Goal: Task Accomplishment & Management: Manage account settings

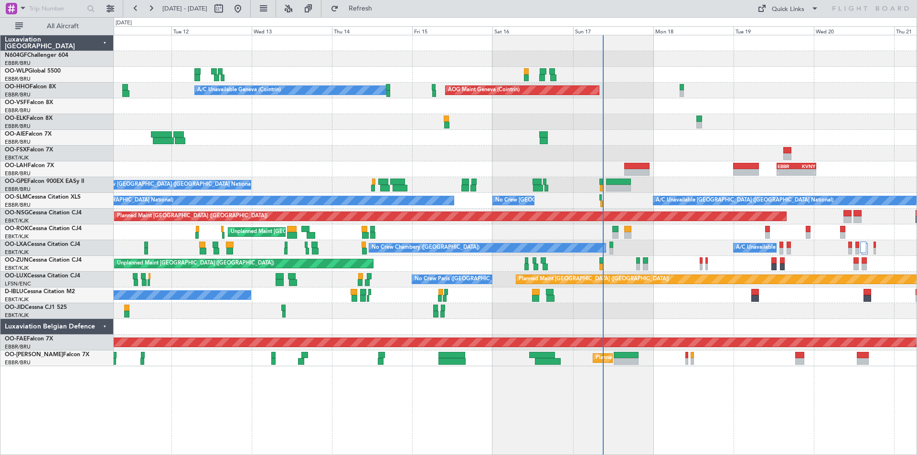
click at [527, 175] on div "Planned Maint [GEOGRAPHIC_DATA] ([GEOGRAPHIC_DATA]) AOG Maint Geneva ([GEOGRAPH…" at bounding box center [515, 200] width 803 height 331
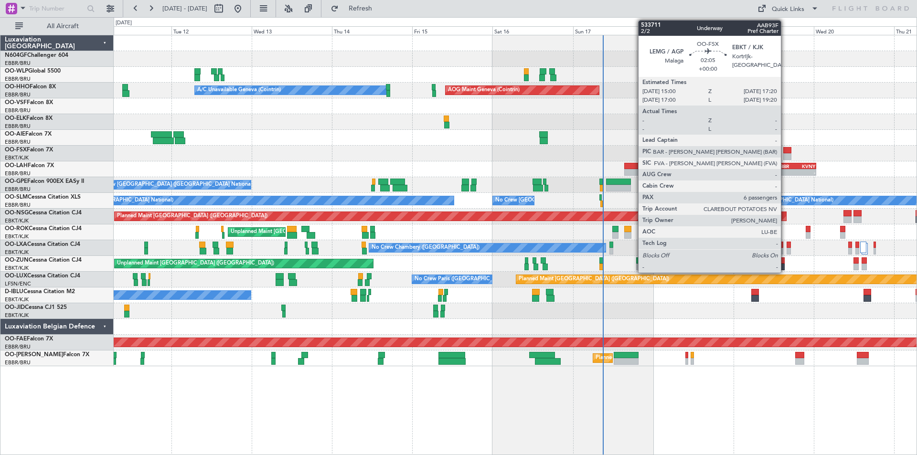
click at [785, 153] on div at bounding box center [787, 156] width 8 height 7
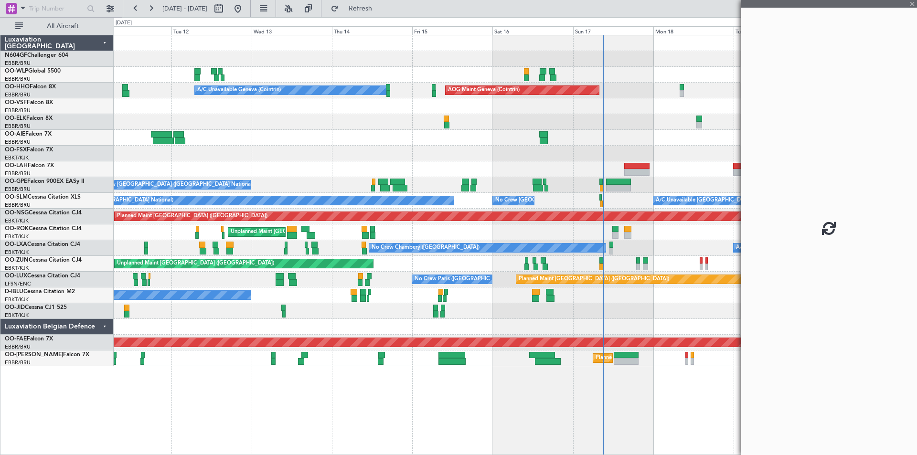
click at [685, 155] on div at bounding box center [515, 154] width 803 height 16
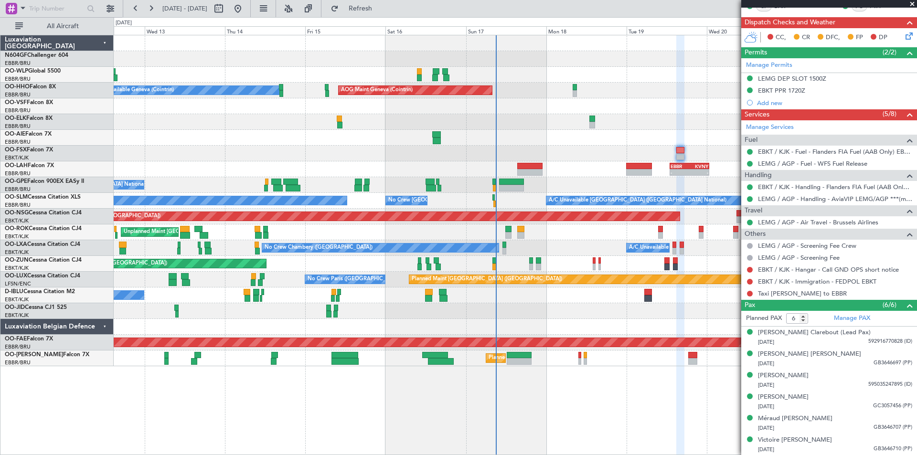
scroll to position [121, 0]
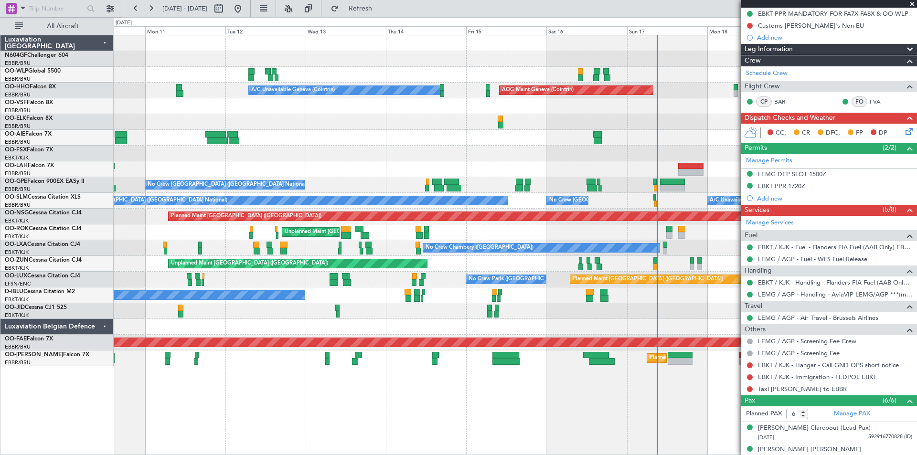
click at [743, 163] on fb-app "[DATE] - [DATE] Refresh Quick Links All Aircraft Planned Maint [GEOGRAPHIC_DATA…" at bounding box center [458, 231] width 917 height 448
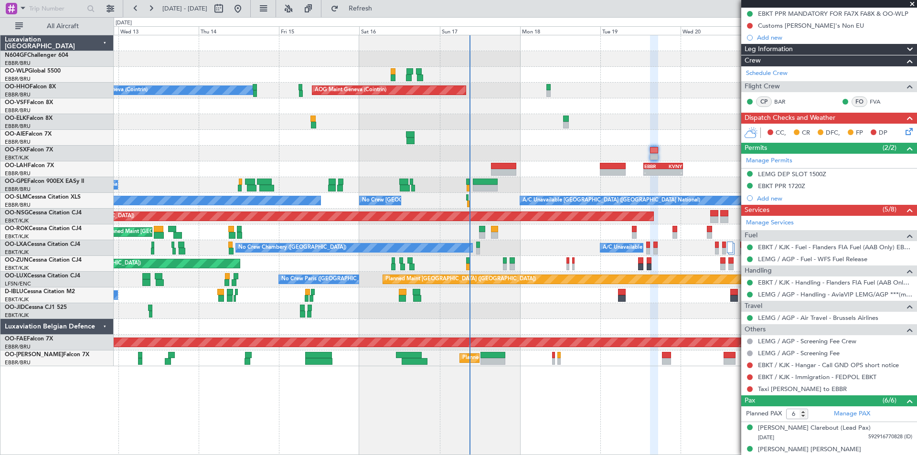
click at [544, 178] on div "Planned Maint [GEOGRAPHIC_DATA] ([GEOGRAPHIC_DATA]) A/C Unavailable Geneva (Coi…" at bounding box center [515, 200] width 803 height 331
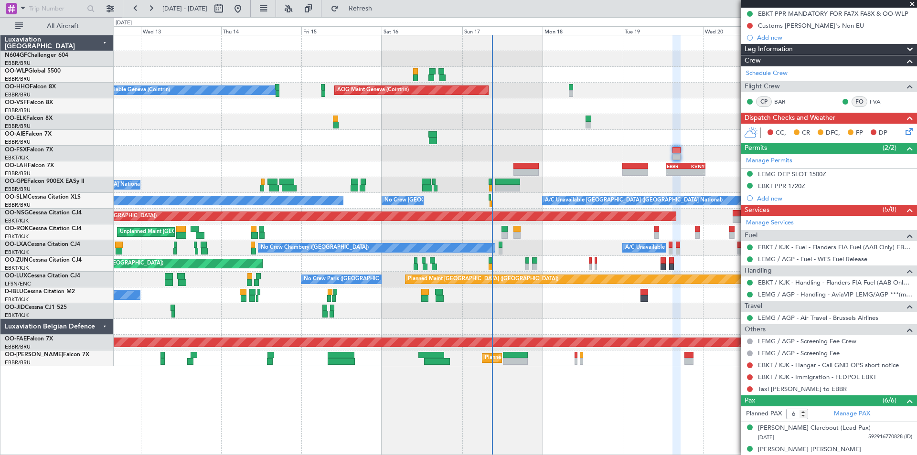
click at [352, 170] on div "- - EBBR 13:00 Z KVNY 00:45 Z" at bounding box center [515, 169] width 803 height 16
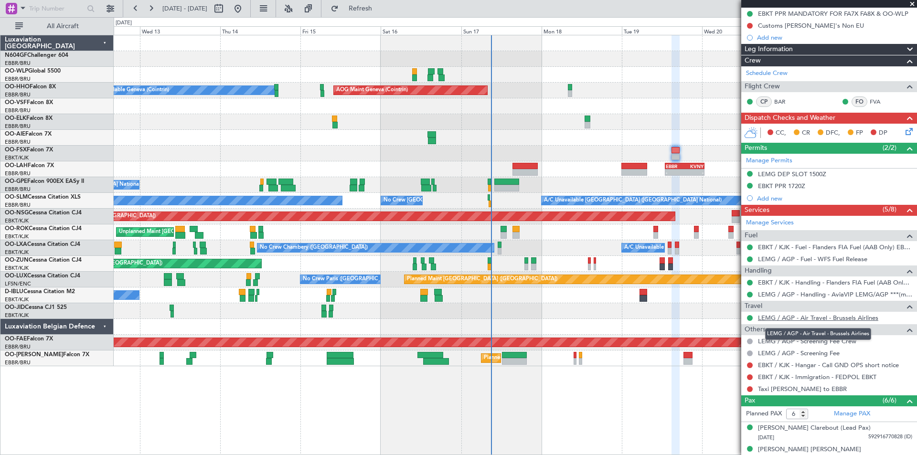
click at [792, 319] on link "LEMG / AGP - Air Travel - Brussels Airlines" at bounding box center [818, 318] width 120 height 8
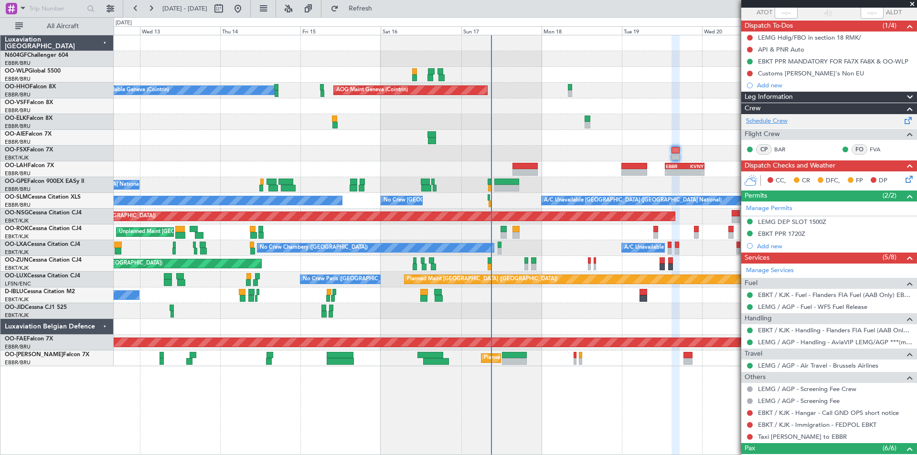
click at [764, 117] on link "Schedule Crew" at bounding box center [767, 122] width 42 height 10
click at [847, 361] on link "LEMG / AGP - Air Travel - Brussels Airlines" at bounding box center [818, 365] width 120 height 8
click at [765, 122] on link "Schedule Crew" at bounding box center [767, 122] width 42 height 10
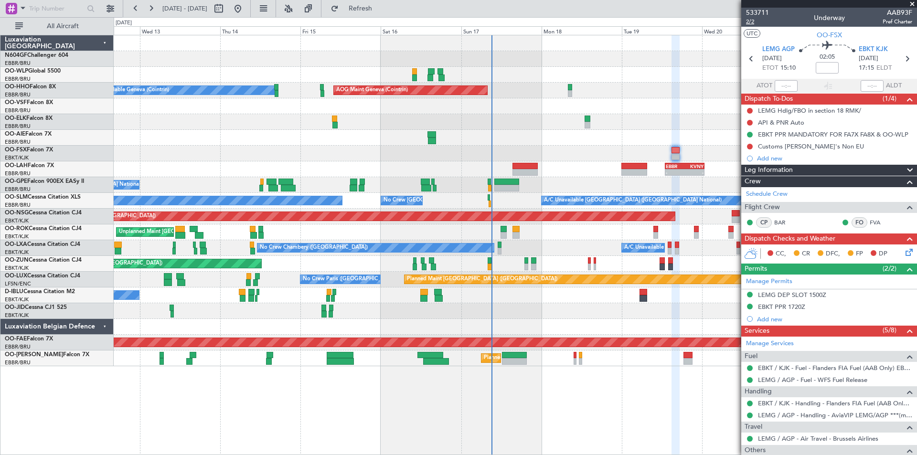
click at [751, 24] on span "2/2" at bounding box center [757, 22] width 23 height 8
click at [861, 437] on link "LEMG / AGP - Air Travel - Brussels Airlines" at bounding box center [818, 439] width 120 height 8
click at [378, 6] on span "Refresh" at bounding box center [360, 8] width 40 height 7
click at [829, 438] on mat-tooltip-component "Incomplete" at bounding box center [825, 432] width 44 height 25
click at [784, 438] on link "LEMG / AGP - Air Travel - Brussels Airlines" at bounding box center [818, 439] width 120 height 8
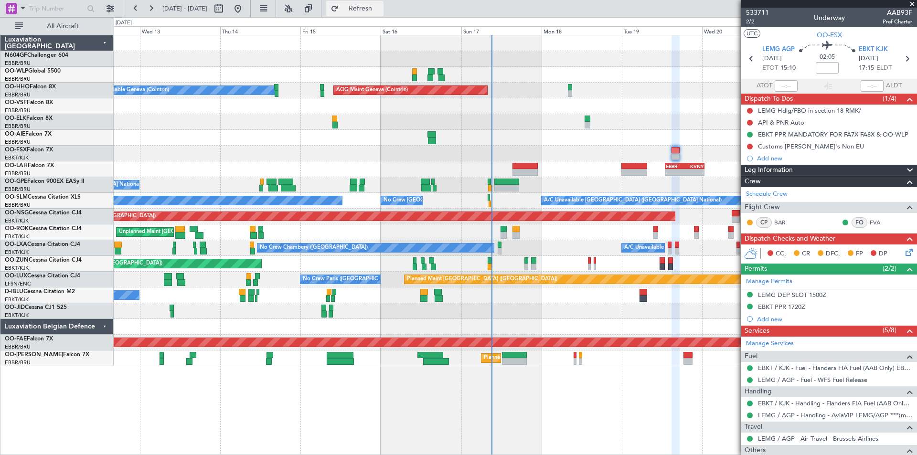
click at [377, 10] on span "Refresh" at bounding box center [360, 8] width 40 height 7
click at [829, 440] on link "LEMG / AGP - Air Travel - Brussels Airlines" at bounding box center [818, 439] width 120 height 8
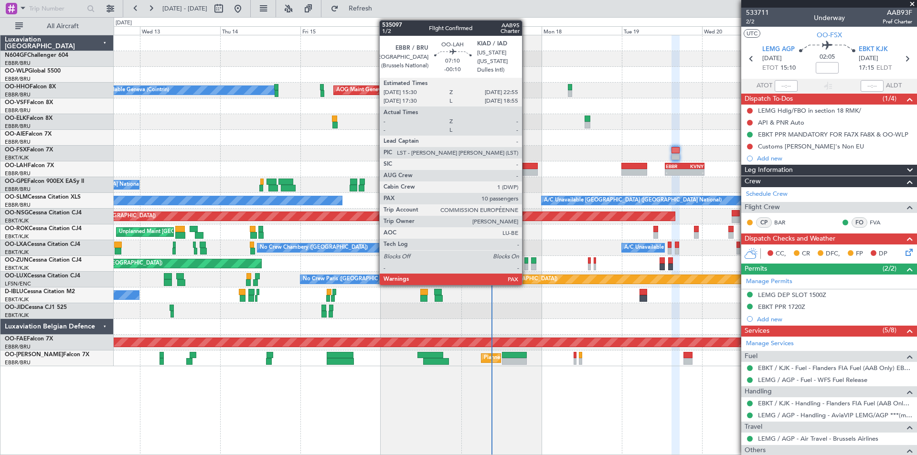
click at [526, 170] on div at bounding box center [524, 172] width 25 height 7
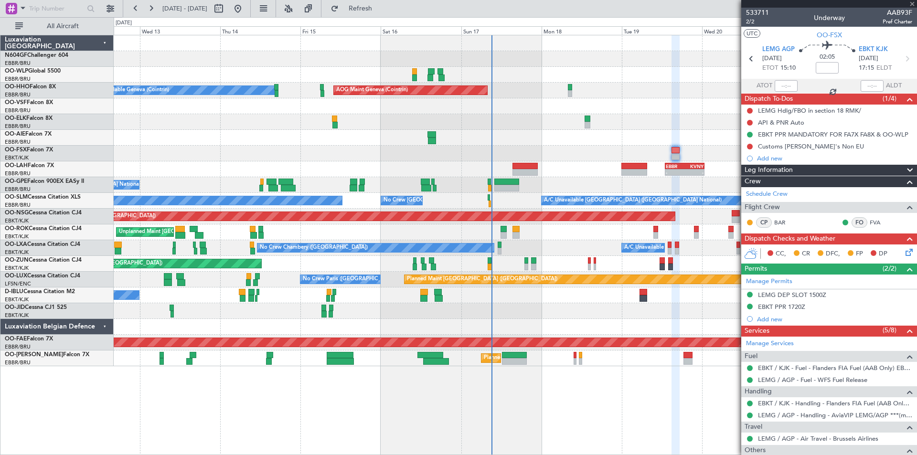
type input "-00:10"
type input "10"
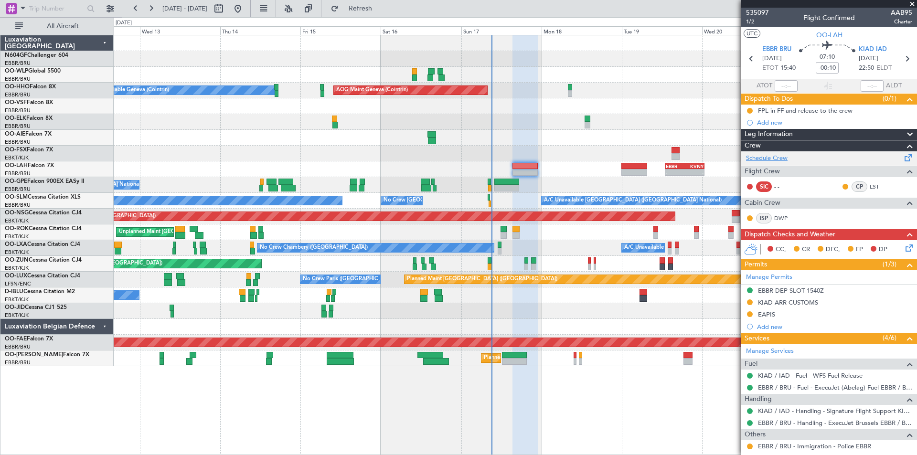
click at [770, 157] on link "Schedule Crew" at bounding box center [767, 159] width 42 height 10
click at [747, 23] on span "1/2" at bounding box center [757, 22] width 23 height 8
click at [773, 46] on span "EBBR BRU" at bounding box center [776, 50] width 29 height 10
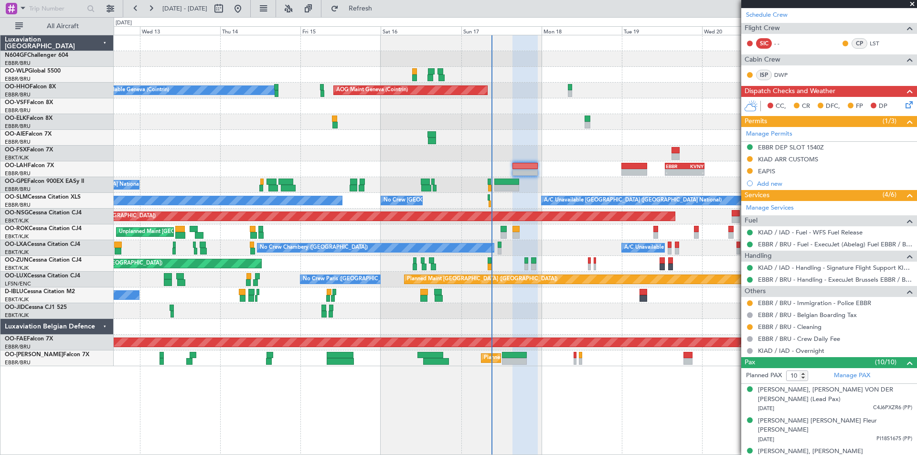
click at [680, 153] on div at bounding box center [515, 154] width 803 height 16
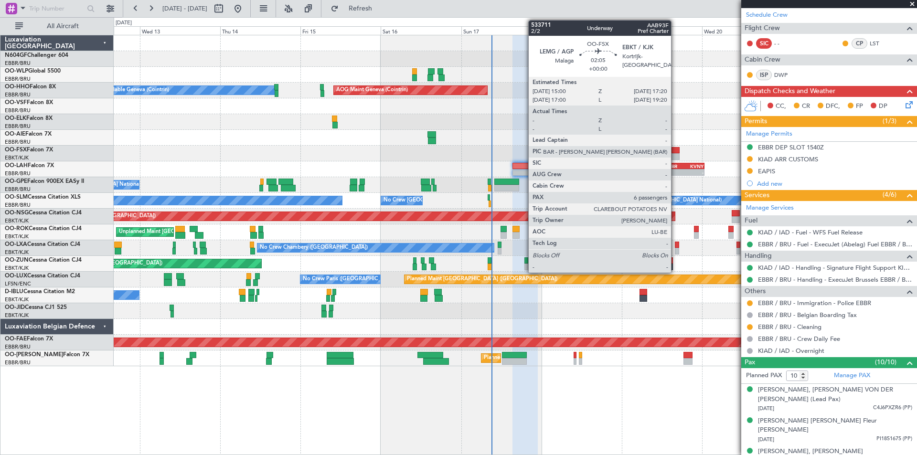
click at [675, 152] on div at bounding box center [675, 150] width 8 height 7
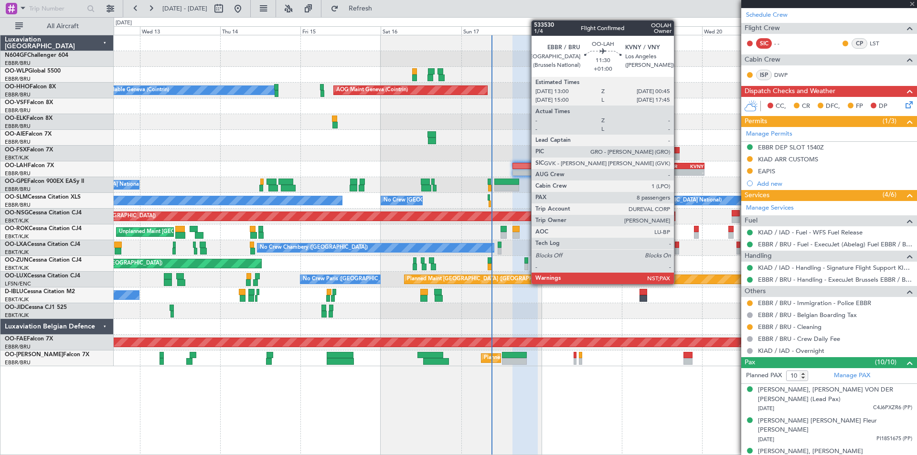
type input "6"
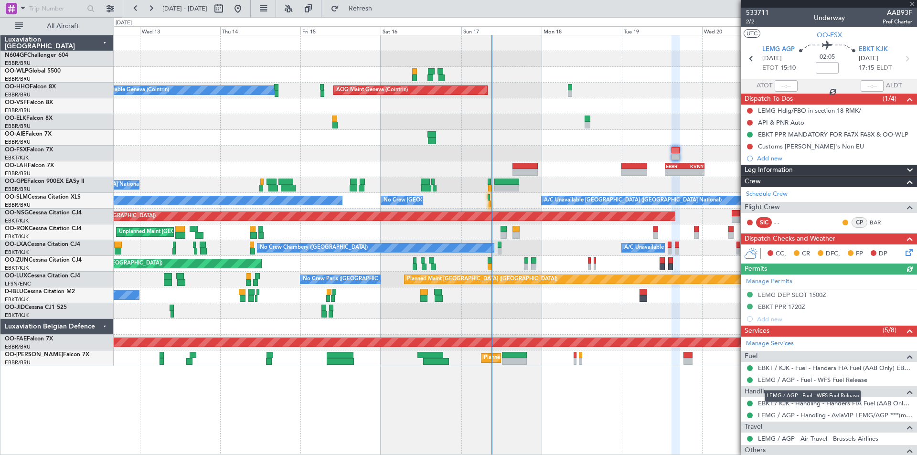
scroll to position [96, 0]
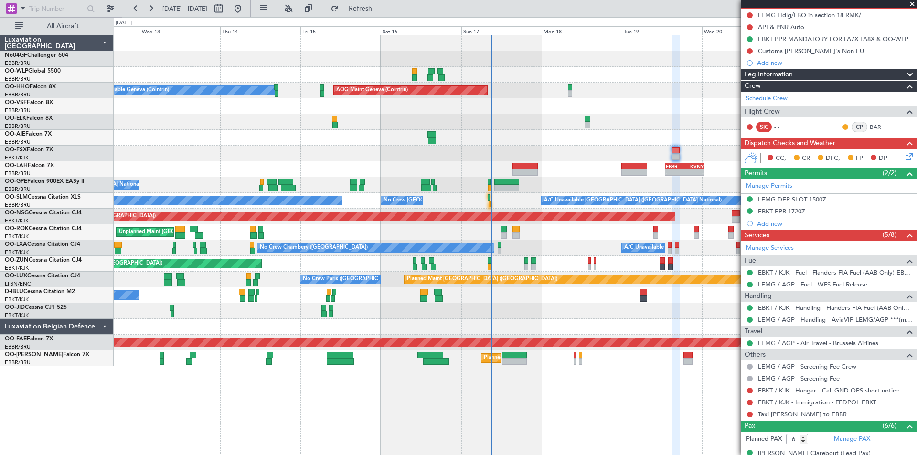
drag, startPoint x: 795, startPoint y: 418, endPoint x: 790, endPoint y: 415, distance: 6.2
click at [794, 418] on div "Taxi [PERSON_NAME] to EBBR" at bounding box center [829, 414] width 176 height 12
click at [790, 415] on link "Taxi [PERSON_NAME] to EBBR" at bounding box center [802, 414] width 89 height 8
click at [381, 11] on span "Refresh" at bounding box center [360, 8] width 40 height 7
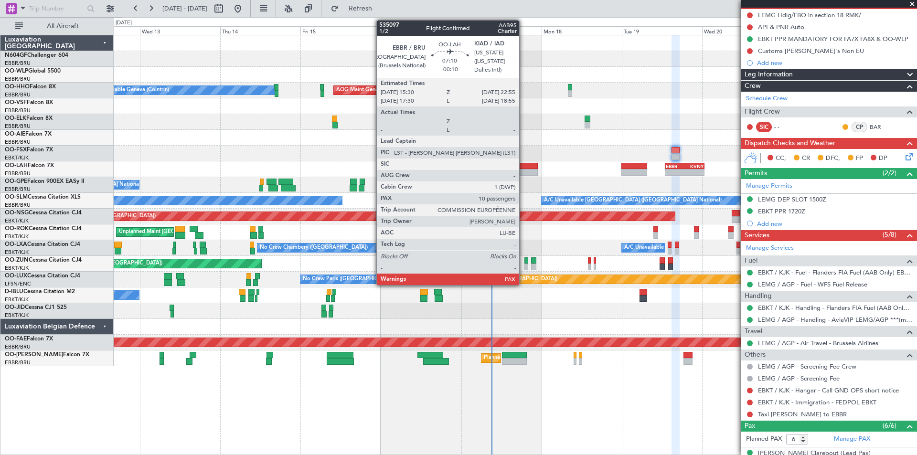
click at [524, 170] on div at bounding box center [524, 172] width 25 height 7
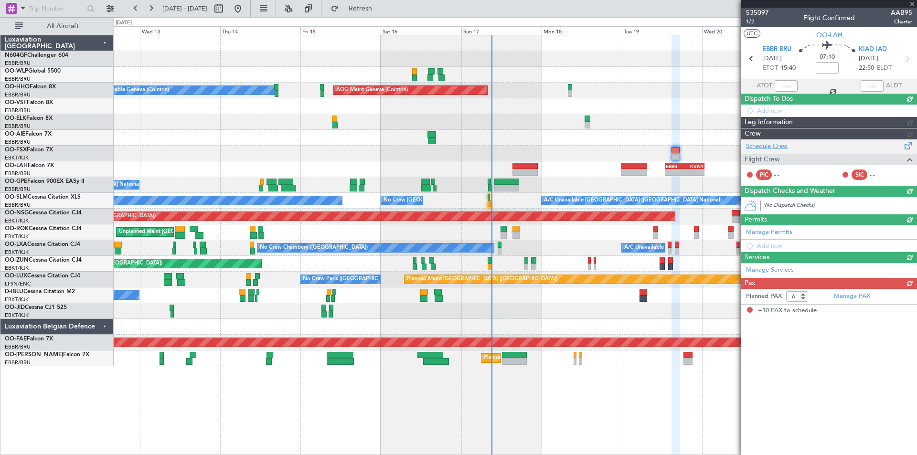
type input "-00:10"
type input "10"
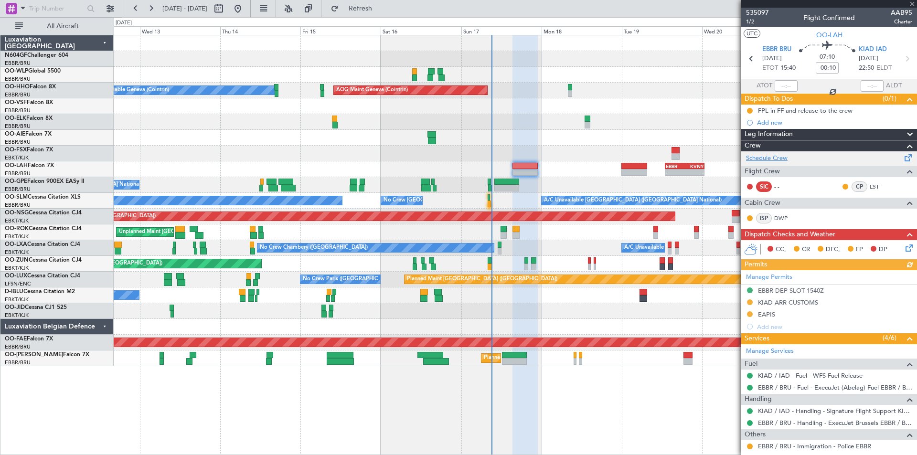
click at [776, 159] on link "Schedule Crew" at bounding box center [767, 159] width 42 height 10
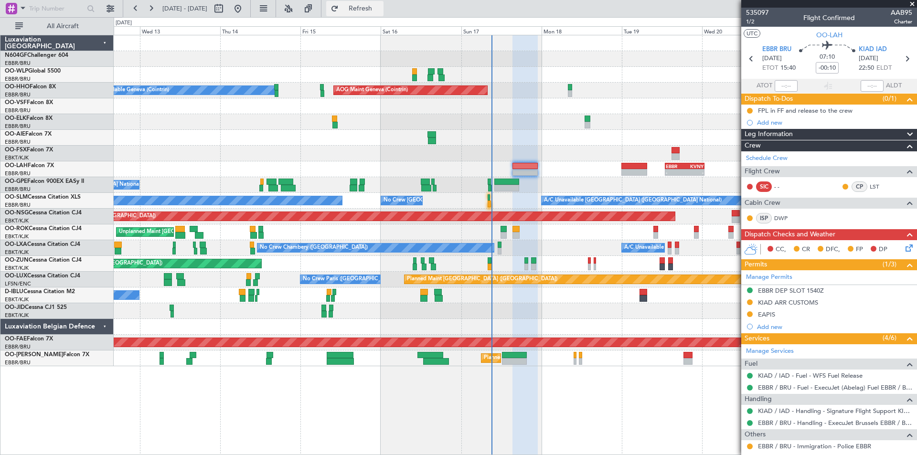
click at [381, 7] on span "Refresh" at bounding box center [360, 8] width 40 height 7
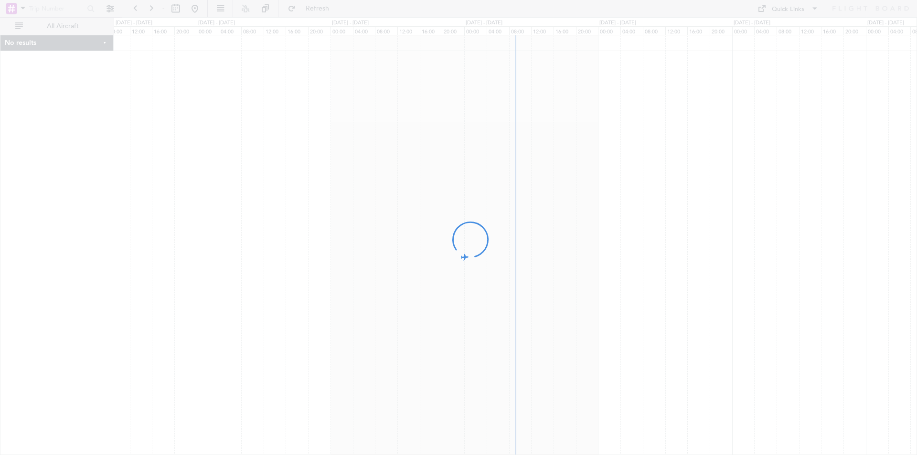
drag, startPoint x: 705, startPoint y: 329, endPoint x: 634, endPoint y: 335, distance: 71.4
click at [634, 335] on div at bounding box center [458, 227] width 917 height 455
